Goal: Information Seeking & Learning: Learn about a topic

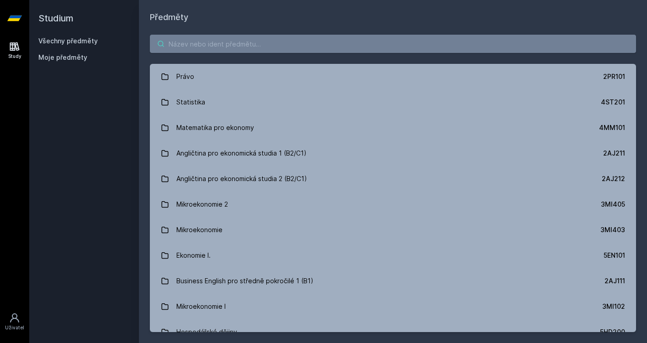
click at [229, 50] on input "search" at bounding box center [393, 44] width 486 height 18
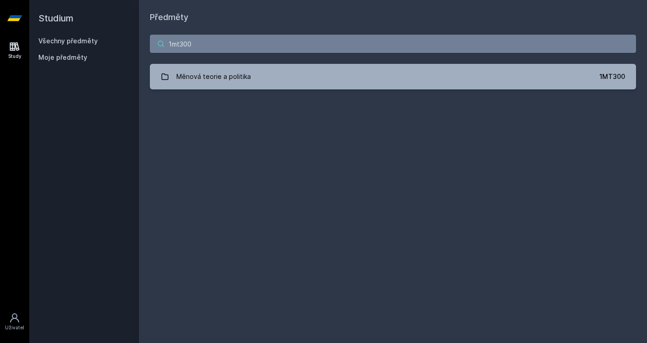
type input "1mt300"
click at [243, 60] on div "1mt300 Měnová teorie a politika 1MT300 [PERSON_NAME], něco se pokazilo." at bounding box center [393, 62] width 508 height 77
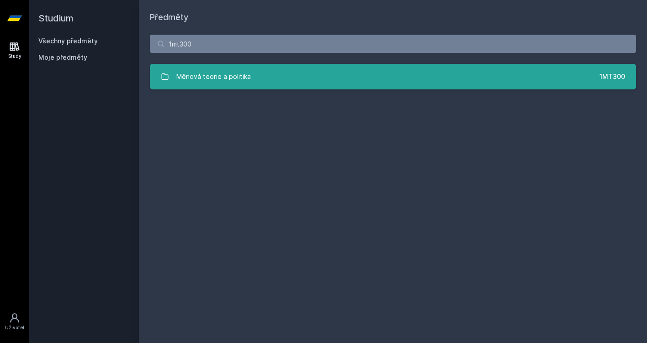
click at [243, 71] on div "Měnová teorie a politika" at bounding box center [213, 77] width 74 height 18
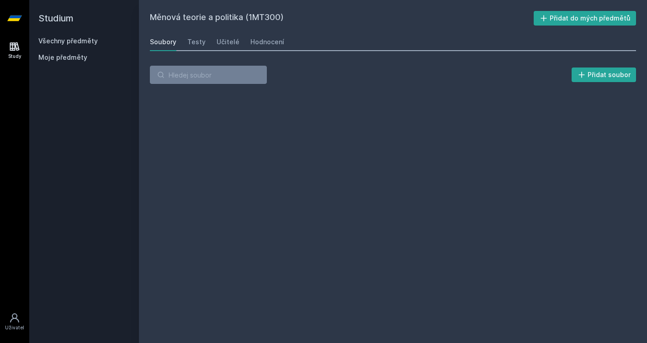
click at [241, 79] on input "search" at bounding box center [208, 75] width 117 height 18
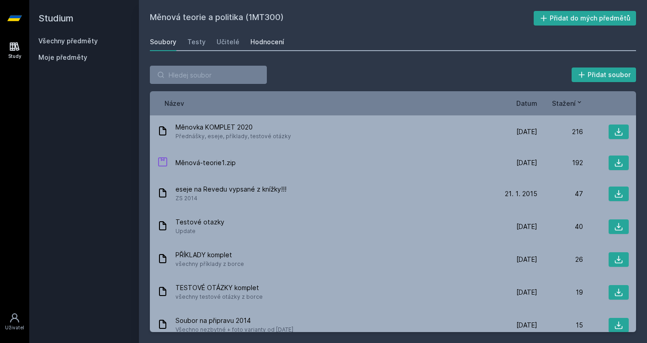
click at [268, 42] on div "Hodnocení" at bounding box center [267, 41] width 34 height 9
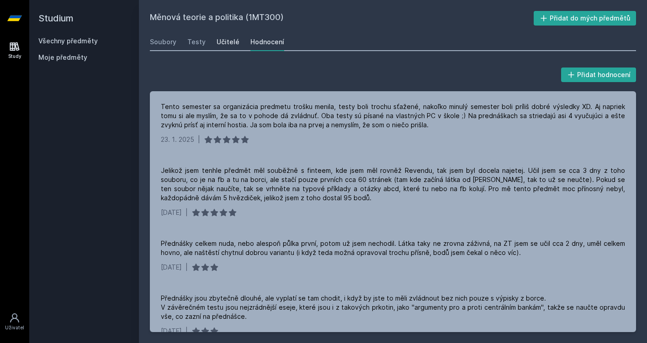
click at [234, 40] on div "Učitelé" at bounding box center [227, 41] width 23 height 9
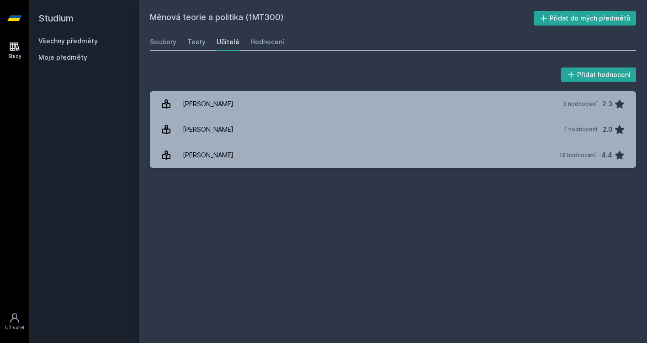
click at [253, 172] on div "Přidat hodnocení [PERSON_NAME] 3 hodnocení 2.3 [PERSON_NAME] 1 hodnocení 2.0 [P…" at bounding box center [393, 117] width 508 height 124
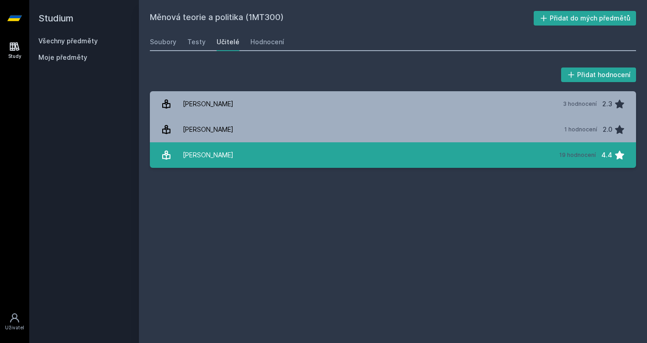
click at [259, 160] on link "[PERSON_NAME] 19 hodnocení 4.4" at bounding box center [393, 155] width 486 height 26
